Goal: Transaction & Acquisition: Obtain resource

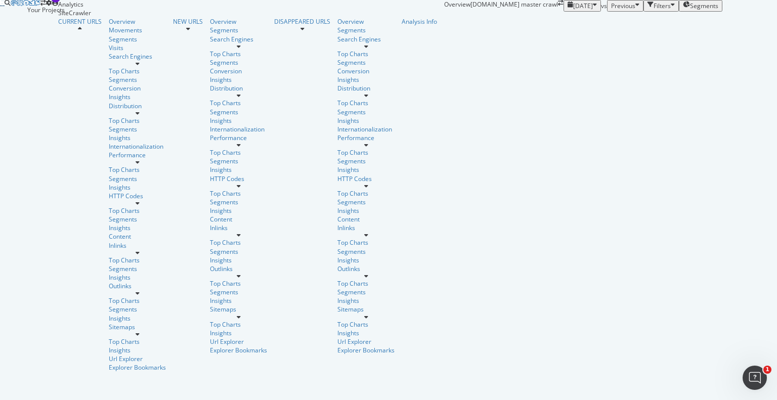
click at [5, 6] on icon at bounding box center [2, 3] width 5 height 6
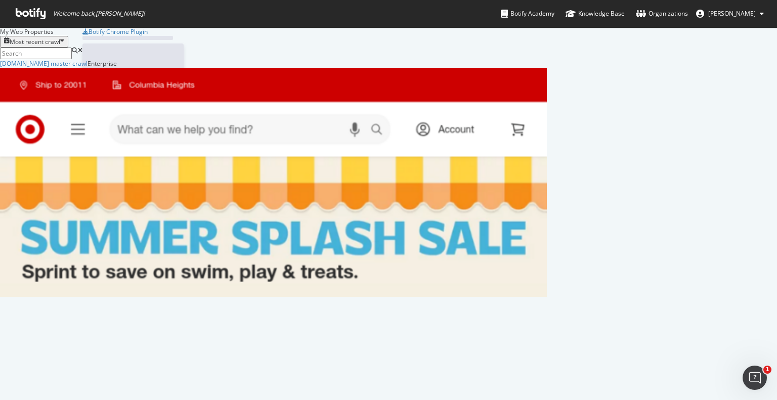
scroll to position [392, 761]
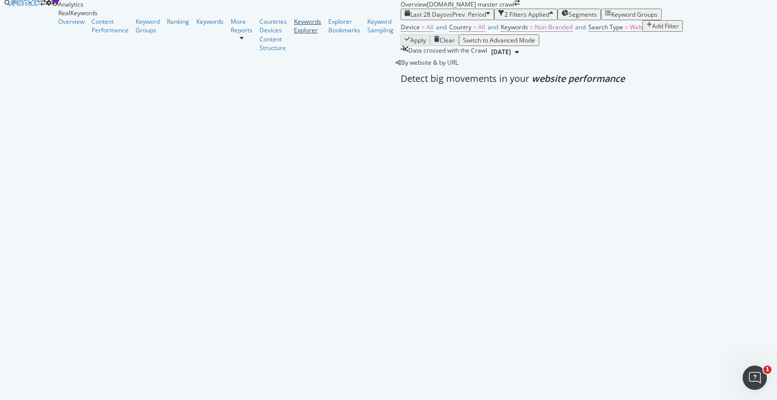
click at [294, 34] on div "Keywords Explorer" at bounding box center [307, 25] width 27 height 17
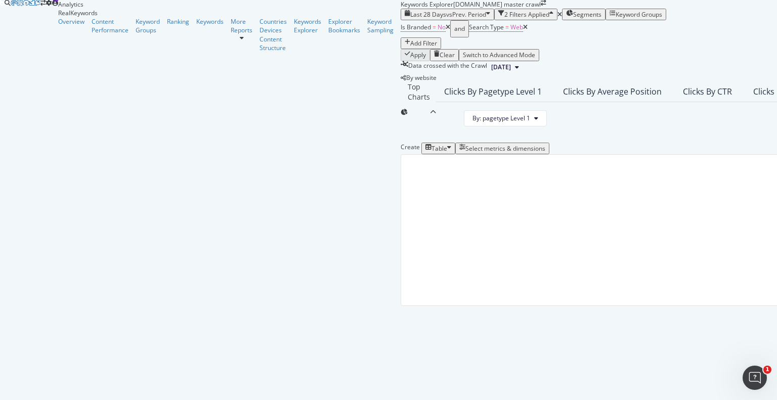
click at [573, 19] on span "Segments" at bounding box center [587, 14] width 28 height 9
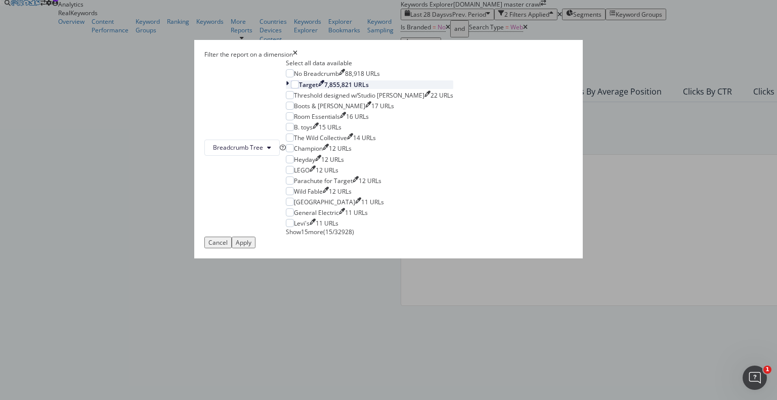
click at [289, 89] on icon "modal" at bounding box center [287, 84] width 3 height 9
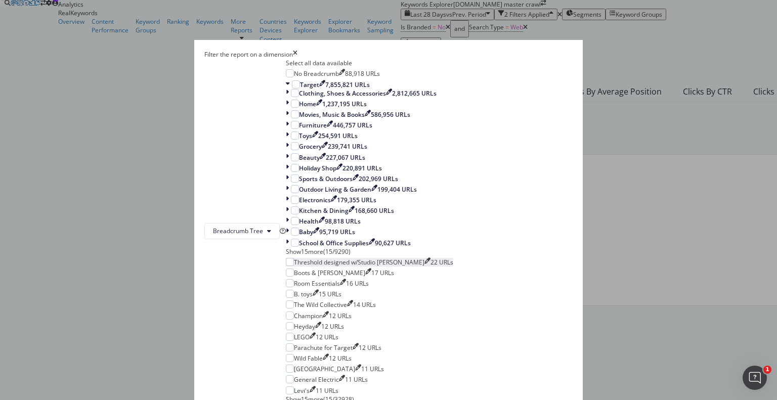
click at [318, 119] on div "Movies, Music & Books 586,956 URLs" at bounding box center [369, 114] width 167 height 9
click at [292, 119] on div "modal" at bounding box center [289, 114] width 6 height 9
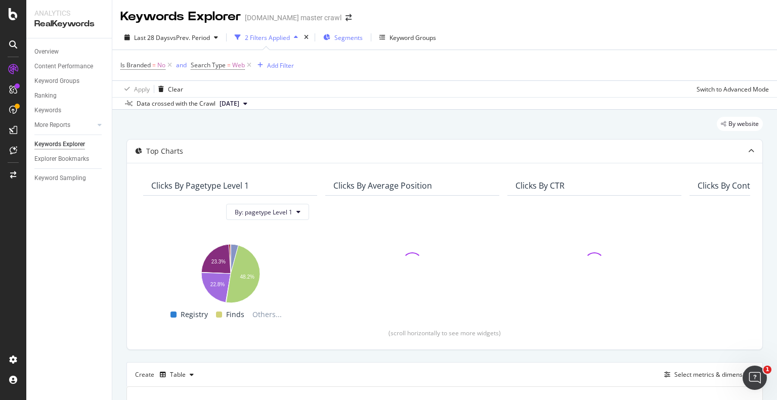
click at [330, 36] on icon "button" at bounding box center [326, 37] width 7 height 6
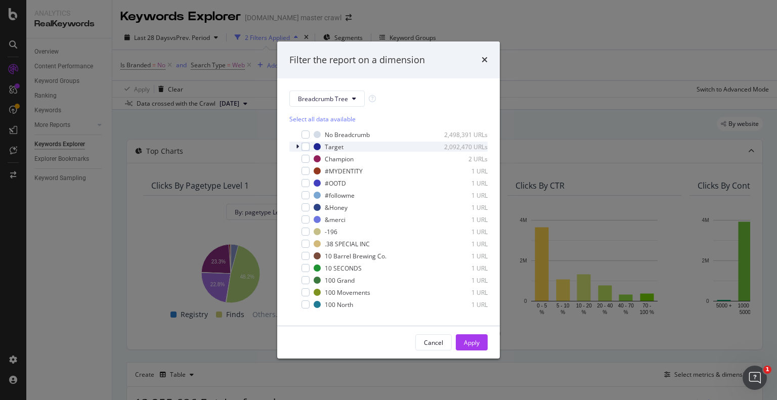
click at [294, 144] on div "Target 2,092,470 URLs" at bounding box center [388, 147] width 198 height 10
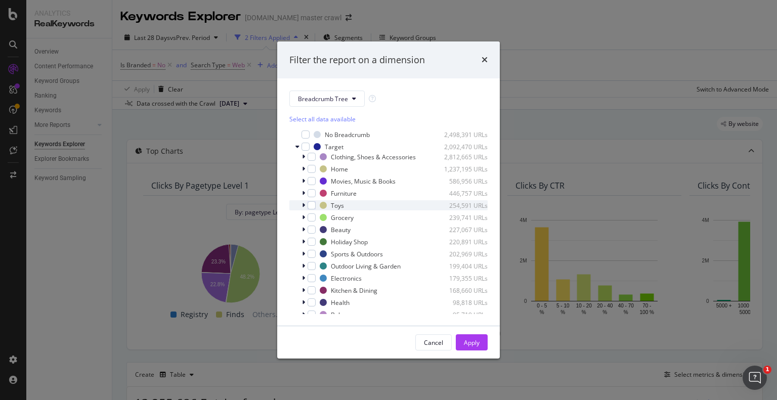
click at [302, 208] on icon "modal" at bounding box center [303, 205] width 3 height 6
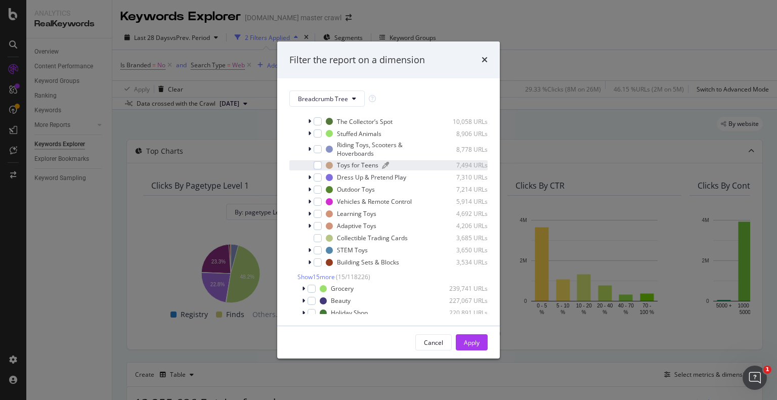
scroll to position [131, 0]
click at [321, 279] on span "Show 15 more" at bounding box center [315, 275] width 37 height 9
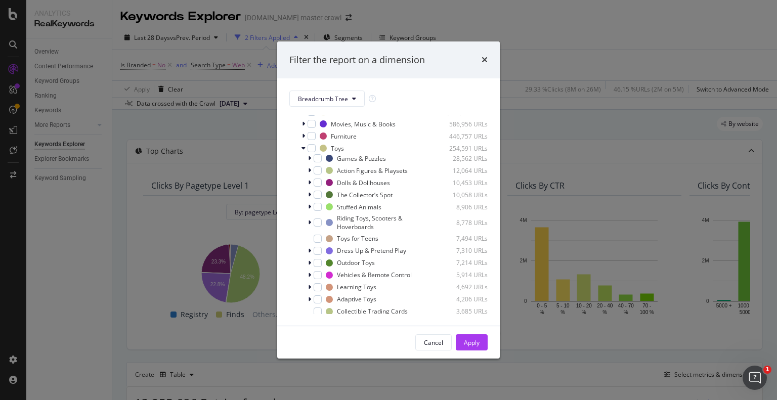
scroll to position [55, 0]
click at [310, 161] on icon "modal" at bounding box center [309, 160] width 3 height 6
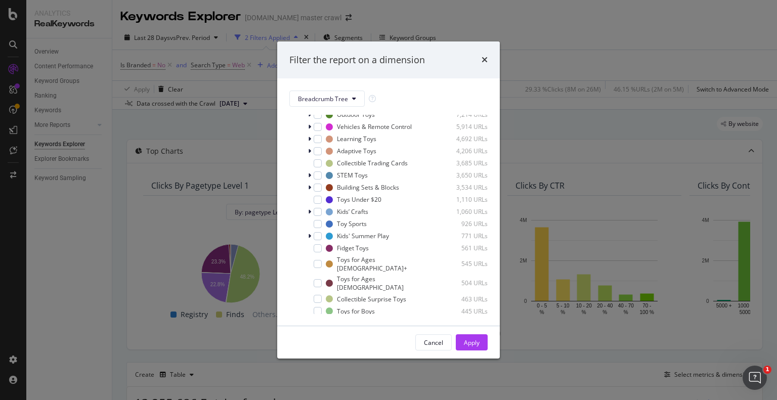
scroll to position [225, 0]
click at [319, 164] on div "modal" at bounding box center [317, 164] width 8 height 8
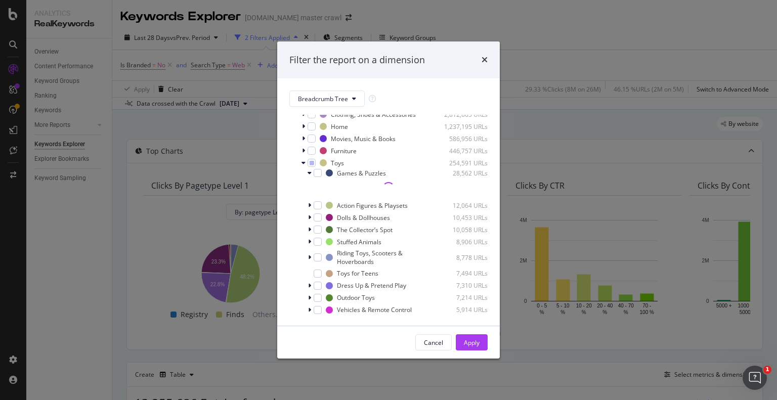
scroll to position [43, 0]
click at [475, 339] on div "Apply" at bounding box center [472, 342] width 16 height 9
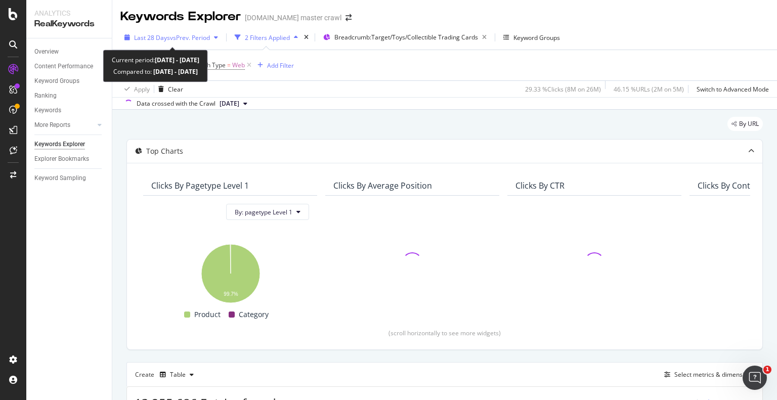
click at [210, 35] on span "vs Prev. Period" at bounding box center [190, 37] width 40 height 9
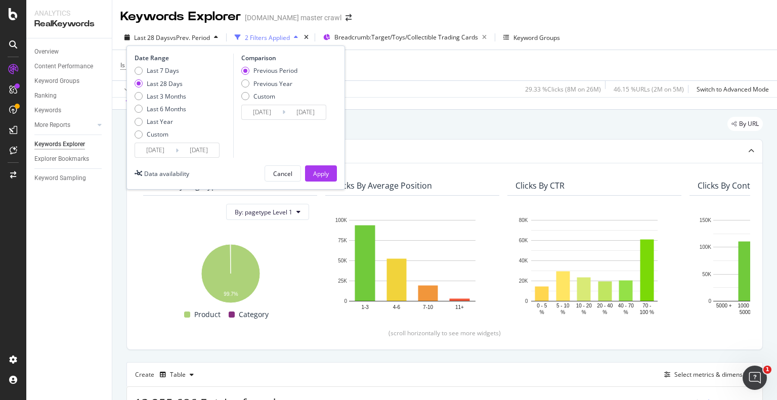
click at [146, 126] on div "Last 7 Days Last 28 Days Last 3 Months Last 6 Months Last Year Custom" at bounding box center [160, 104] width 52 height 76
click at [142, 123] on div "Last Year" at bounding box center [138, 122] width 8 height 8
type input "2024/09/21"
type input "2023/09/22"
type input "2024/09/20"
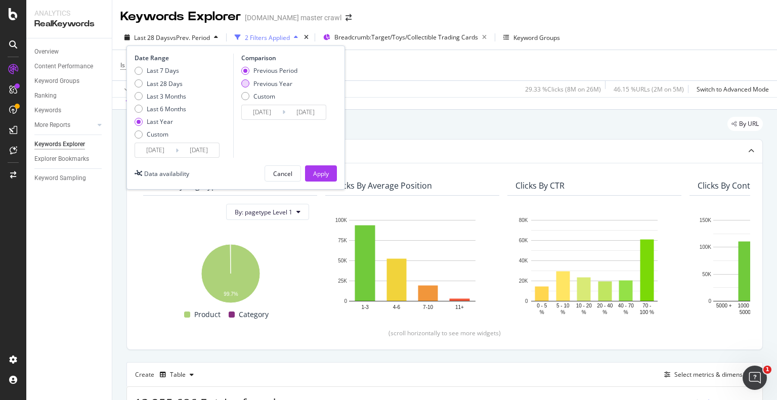
click at [252, 83] on div "Previous Year" at bounding box center [269, 83] width 56 height 9
type input "2023/09/23"
type input "2024/09/21"
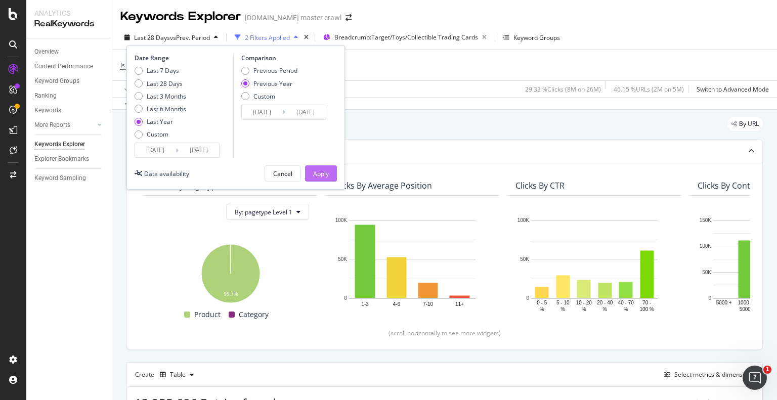
click at [326, 179] on div "Apply" at bounding box center [321, 173] width 16 height 15
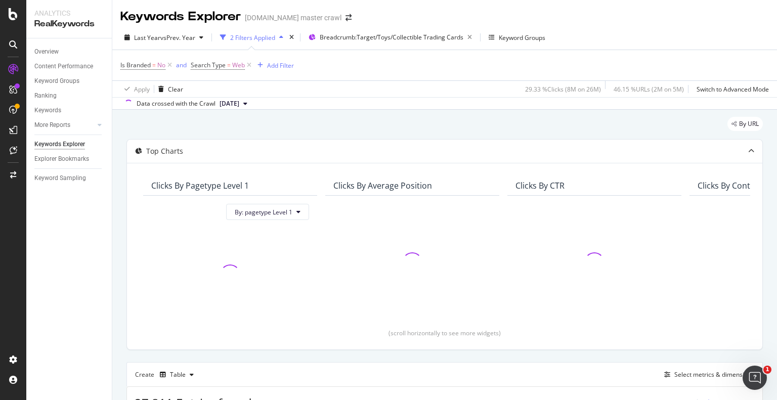
click at [326, 179] on div "Clicks By Average Position" at bounding box center [412, 185] width 174 height 20
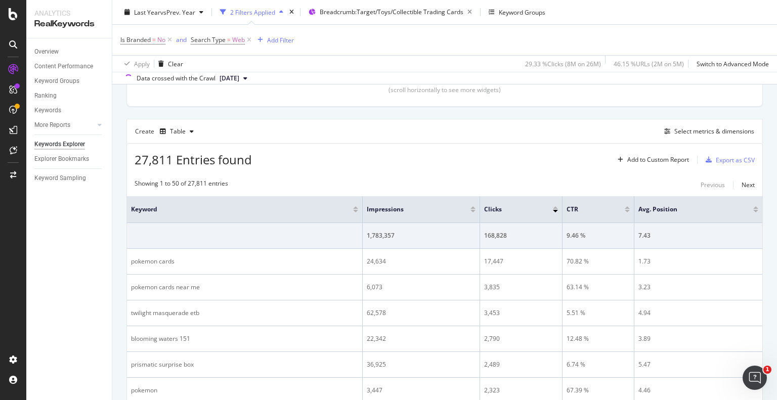
scroll to position [280, 0]
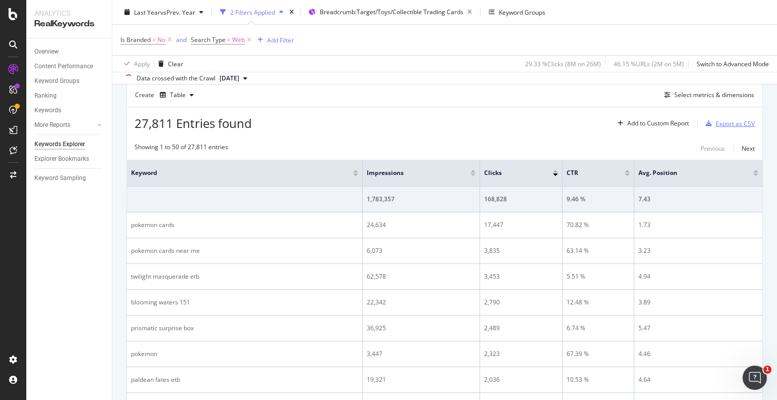
click at [722, 124] on div "Export as CSV" at bounding box center [734, 123] width 39 height 9
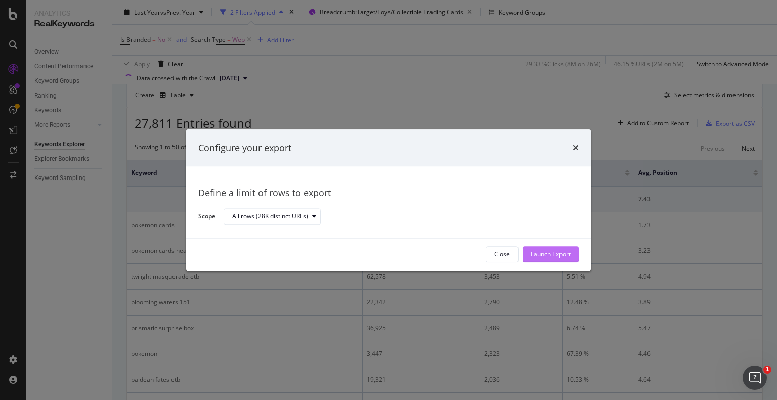
click at [559, 253] on div "Launch Export" at bounding box center [550, 254] width 40 height 9
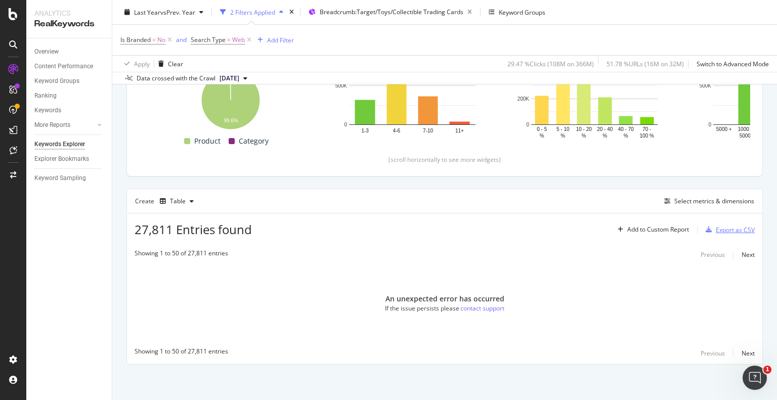
scroll to position [173, 0]
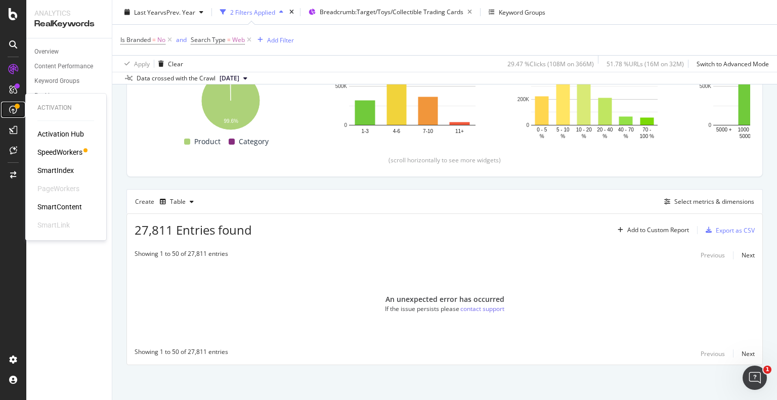
click at [10, 108] on icon at bounding box center [13, 110] width 8 height 8
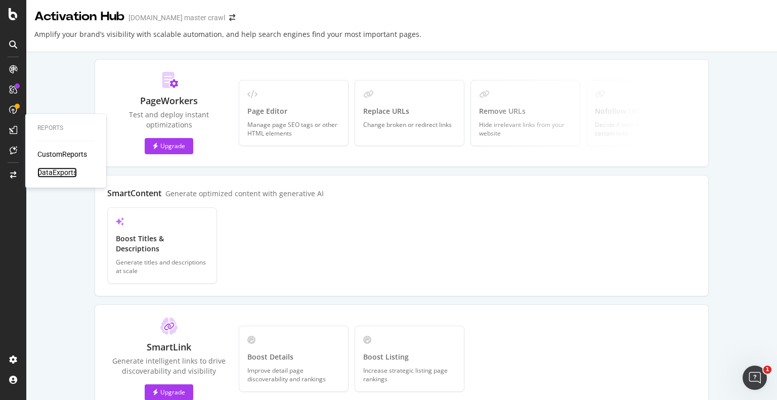
click at [56, 172] on div "DataExports" at bounding box center [56, 172] width 39 height 10
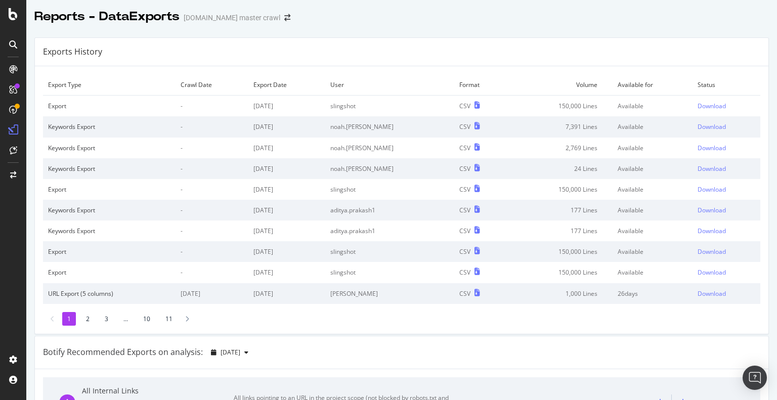
click at [14, 46] on icon at bounding box center [13, 44] width 8 height 8
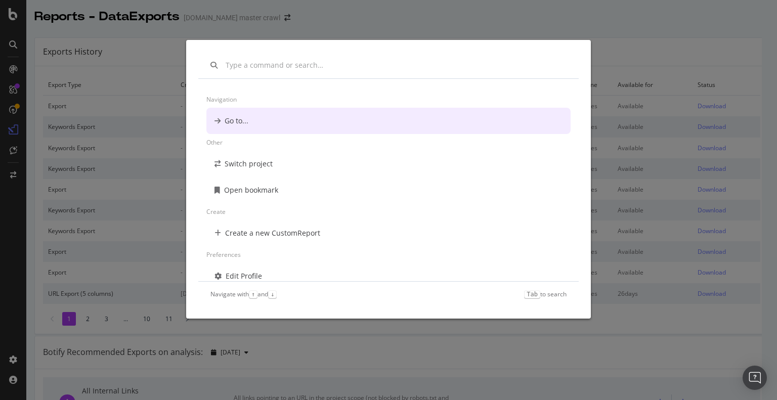
click at [62, 82] on div "Navigation Go to... Other Switch project Open bookmark Create Create a new Cust…" at bounding box center [388, 200] width 777 height 400
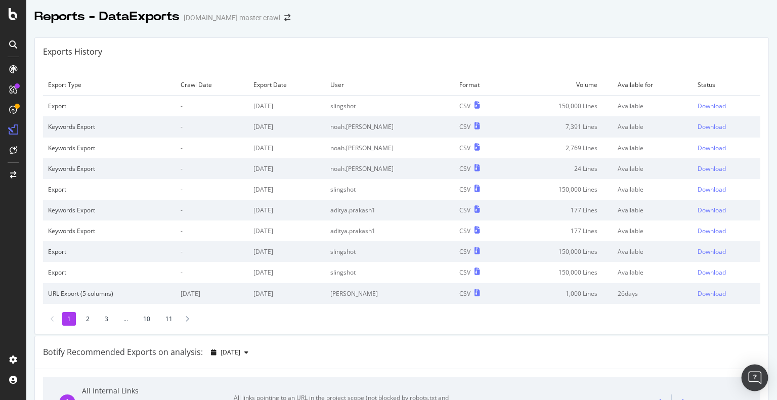
drag, startPoint x: 329, startPoint y: 252, endPoint x: 743, endPoint y: 389, distance: 436.0
click at [743, 389] on body "Reports - DataExports target.com master crawl Exports History Export Type Crawl…" at bounding box center [388, 200] width 777 height 400
